Goal: Navigation & Orientation: Find specific page/section

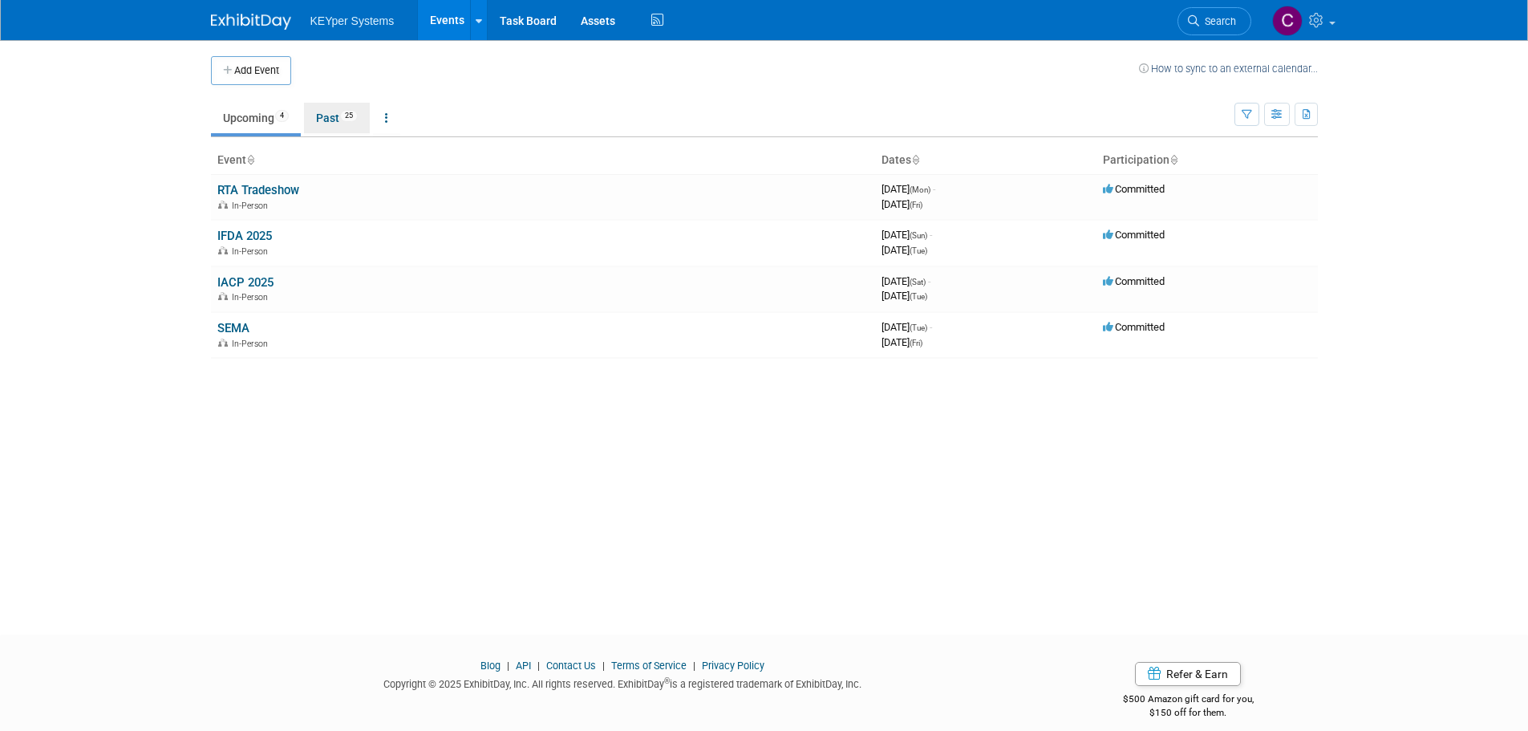
click at [349, 124] on link "Past 25" at bounding box center [337, 118] width 66 height 30
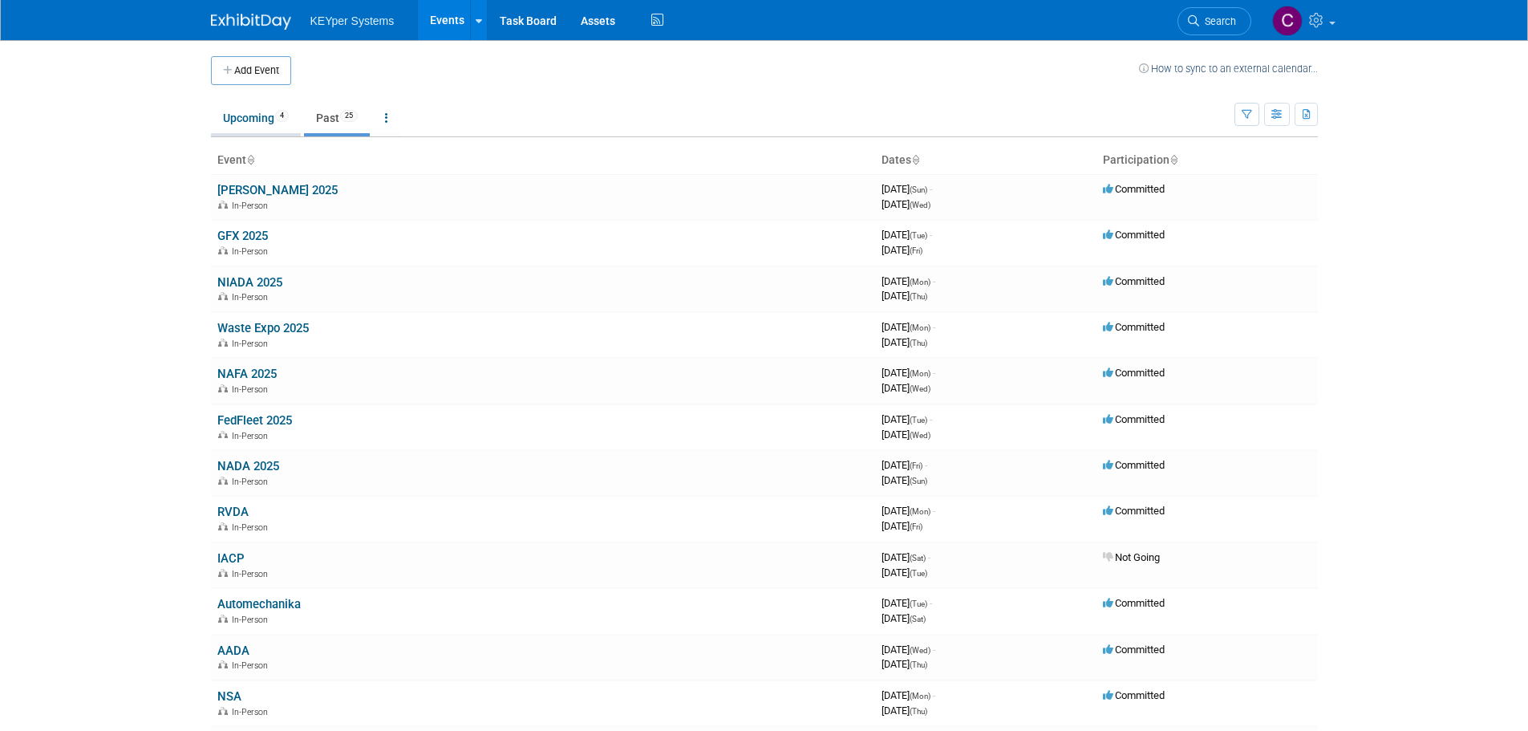
click at [259, 127] on link "Upcoming 4" at bounding box center [256, 118] width 90 height 30
